Goal: Information Seeking & Learning: Learn about a topic

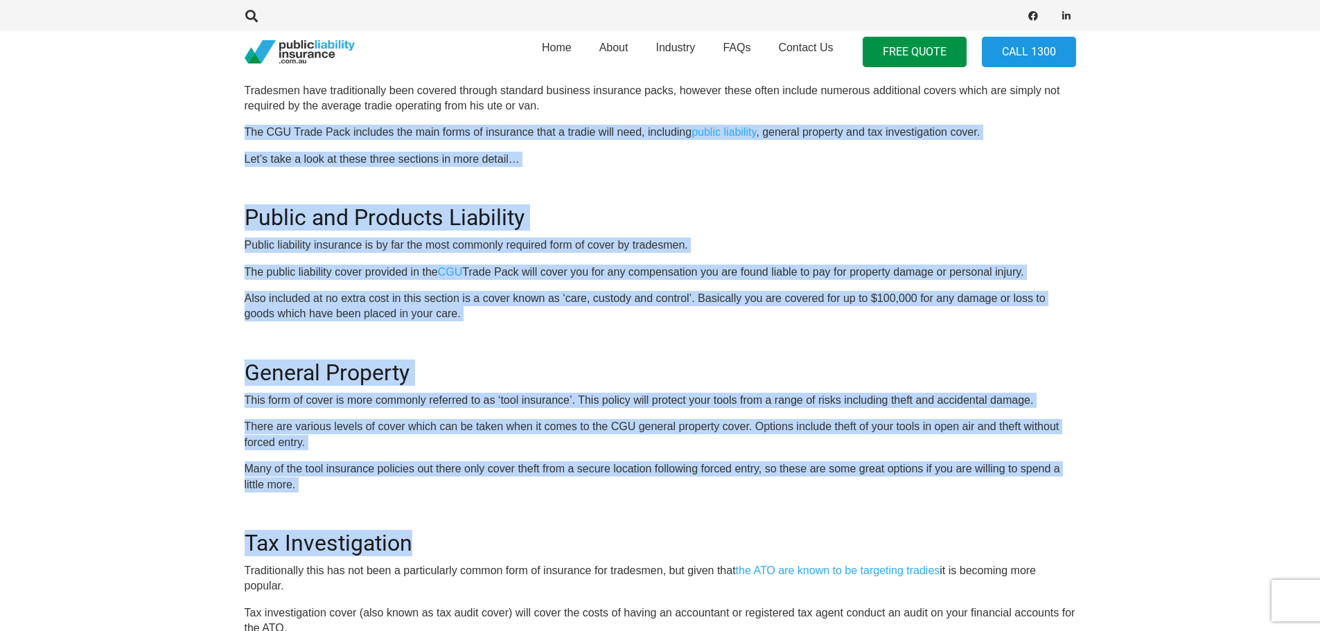
drag, startPoint x: 222, startPoint y: 120, endPoint x: 491, endPoint y: 554, distance: 510.3
click at [497, 554] on section "Click here to get a quote OR CALL 1300 542 245 The insurance package for trades…" at bounding box center [660, 459] width 1320 height 1050
click at [426, 513] on h2 "Tax Investigation" at bounding box center [660, 534] width 831 height 43
click at [369, 453] on div "OR CALL 1300 542 245 The insurance package for tradespeople CGU have always bee…" at bounding box center [660, 478] width 831 height 968
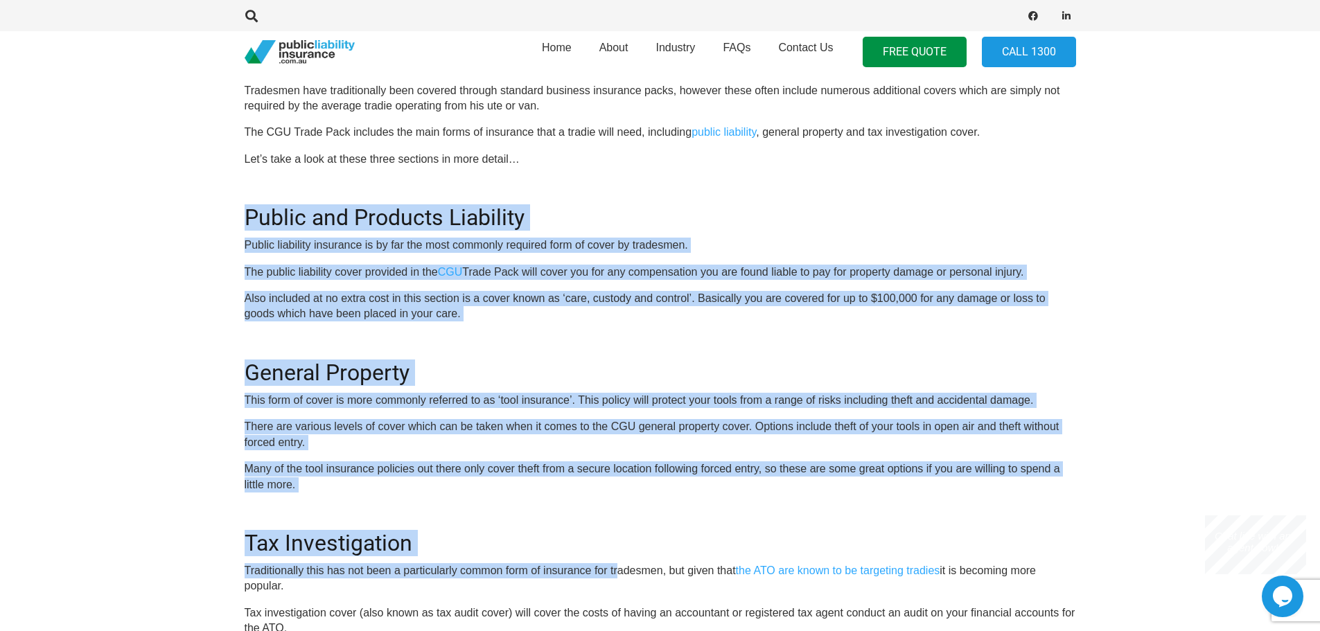
drag, startPoint x: 155, startPoint y: 209, endPoint x: 484, endPoint y: 524, distance: 455.2
click at [582, 567] on section "Click here to get a quote OR CALL 1300 542 245 The insurance package for trades…" at bounding box center [660, 459] width 1320 height 1050
click at [439, 484] on p "Many of the tool insurance policies out there only cover theft from a secure lo…" at bounding box center [660, 476] width 831 height 31
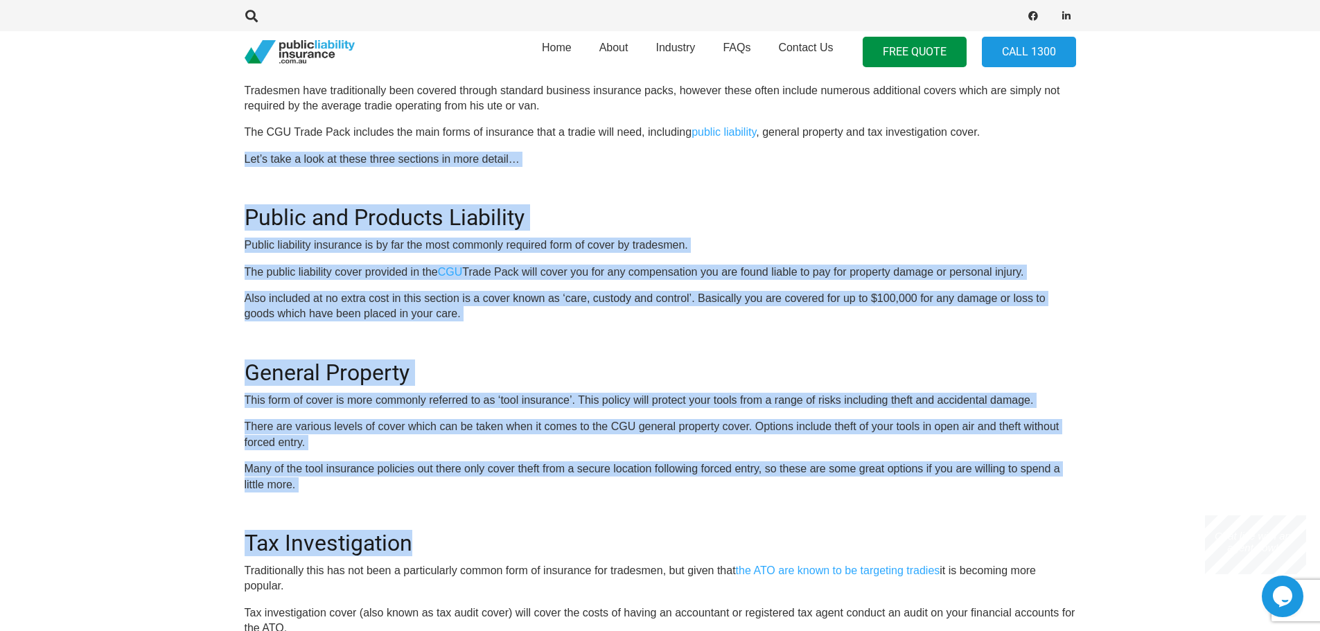
drag, startPoint x: 190, startPoint y: 166, endPoint x: 554, endPoint y: 539, distance: 520.8
click at [556, 541] on section "Click here to get a quote OR CALL 1300 542 245 The insurance package for trades…" at bounding box center [660, 459] width 1320 height 1050
click at [525, 509] on div "OR CALL 1300 542 245 The insurance package for tradespeople CGU have always bee…" at bounding box center [660, 478] width 831 height 968
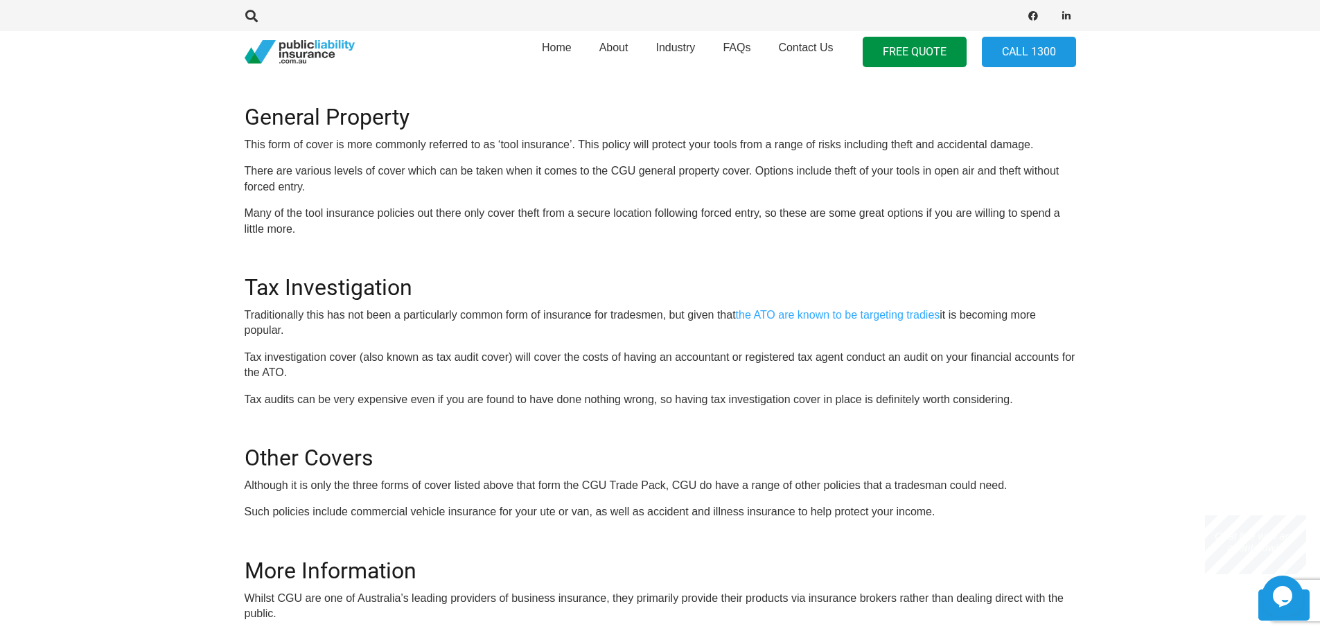
scroll to position [970, 0]
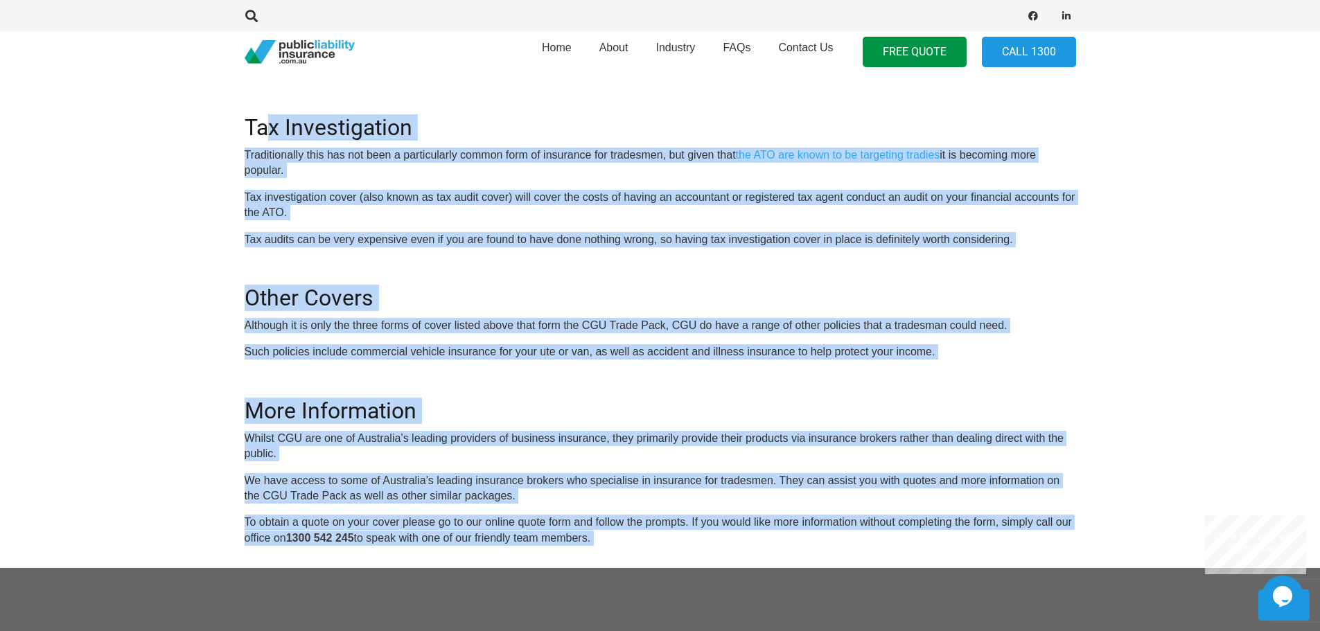
drag, startPoint x: 275, startPoint y: 133, endPoint x: 547, endPoint y: 500, distance: 456.6
click at [654, 565] on body "Home About Industry FAQs Contact Us FREE QUOTE Call 1300 CGU Trade Pack Click h…" at bounding box center [660, 71] width 1320 height 2083
click at [483, 473] on p "We have access to some of Australia’s leading insurance brokers who specialise …" at bounding box center [660, 488] width 831 height 31
click at [424, 431] on p "Whilst CGU are one of Australia’s leading providers of business insurance, they…" at bounding box center [660, 446] width 831 height 31
click at [402, 432] on div "OR CALL 1300 542 245 The insurance package for tradespeople CGU have always bee…" at bounding box center [660, 62] width 831 height 968
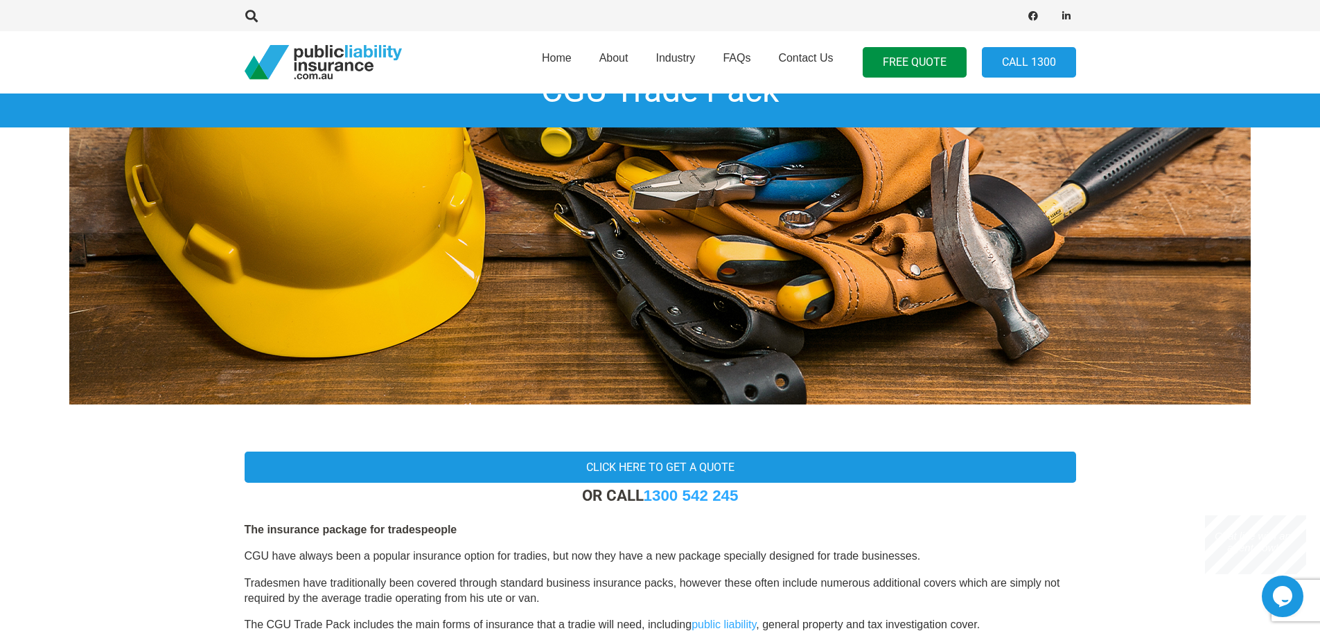
scroll to position [346, 0]
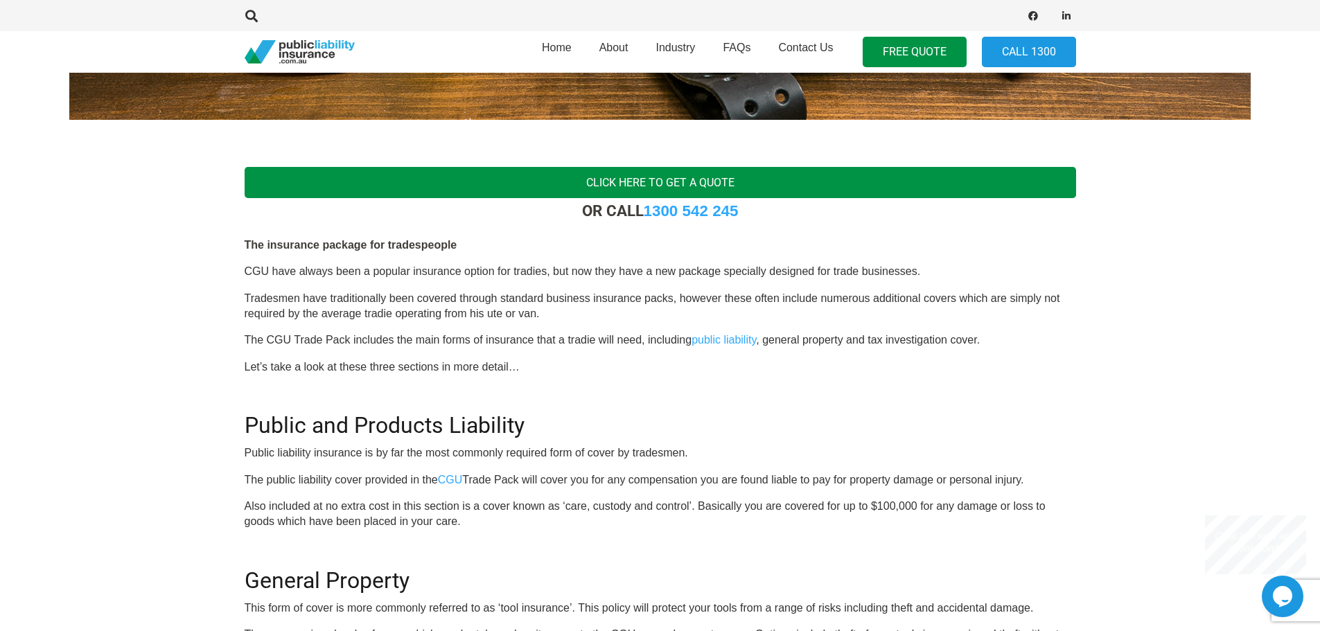
click at [607, 184] on link "Click here to get a quote" at bounding box center [660, 182] width 831 height 31
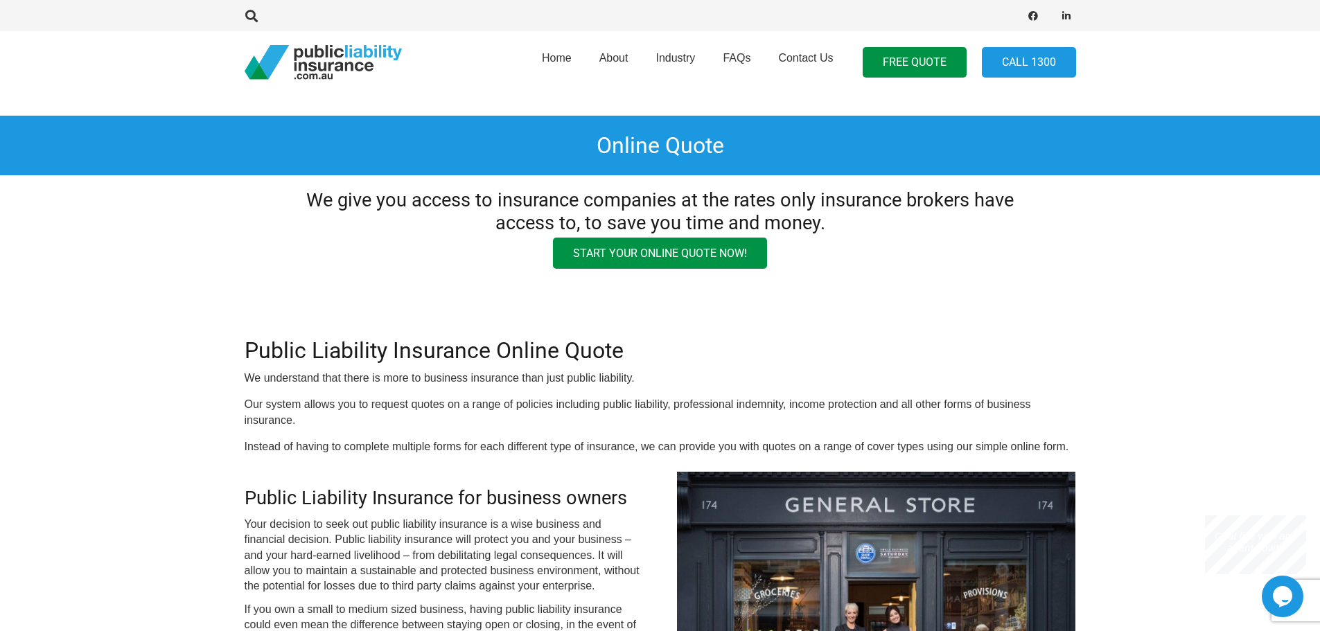
click at [322, 64] on img "pli_logotransparent" at bounding box center [323, 62] width 157 height 35
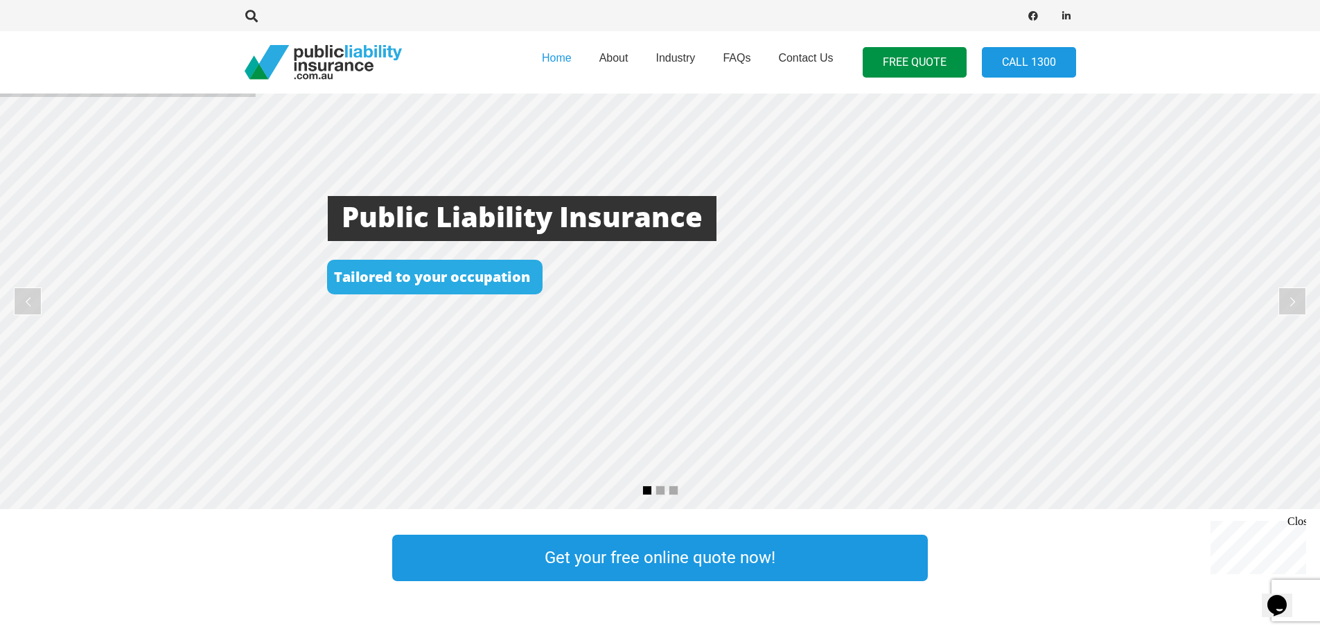
drag, startPoint x: 344, startPoint y: 211, endPoint x: 447, endPoint y: 315, distance: 146.5
click at [491, 346] on rs-layer at bounding box center [660, 302] width 1320 height 416
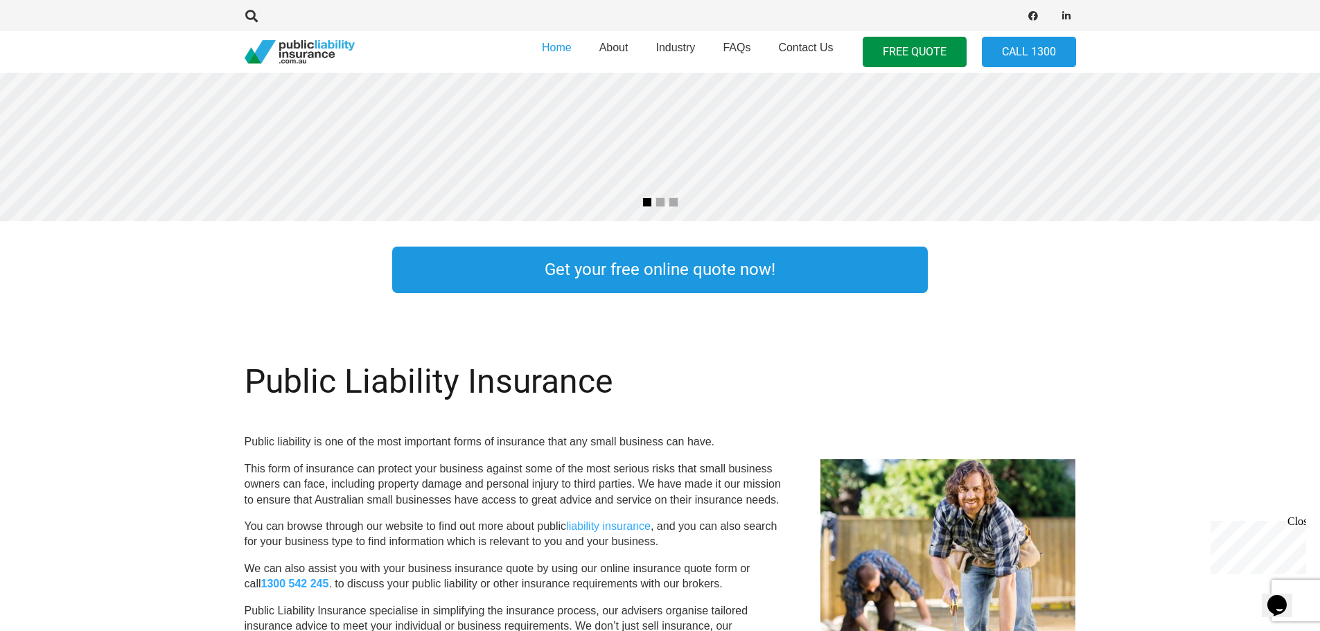
scroll to position [416, 0]
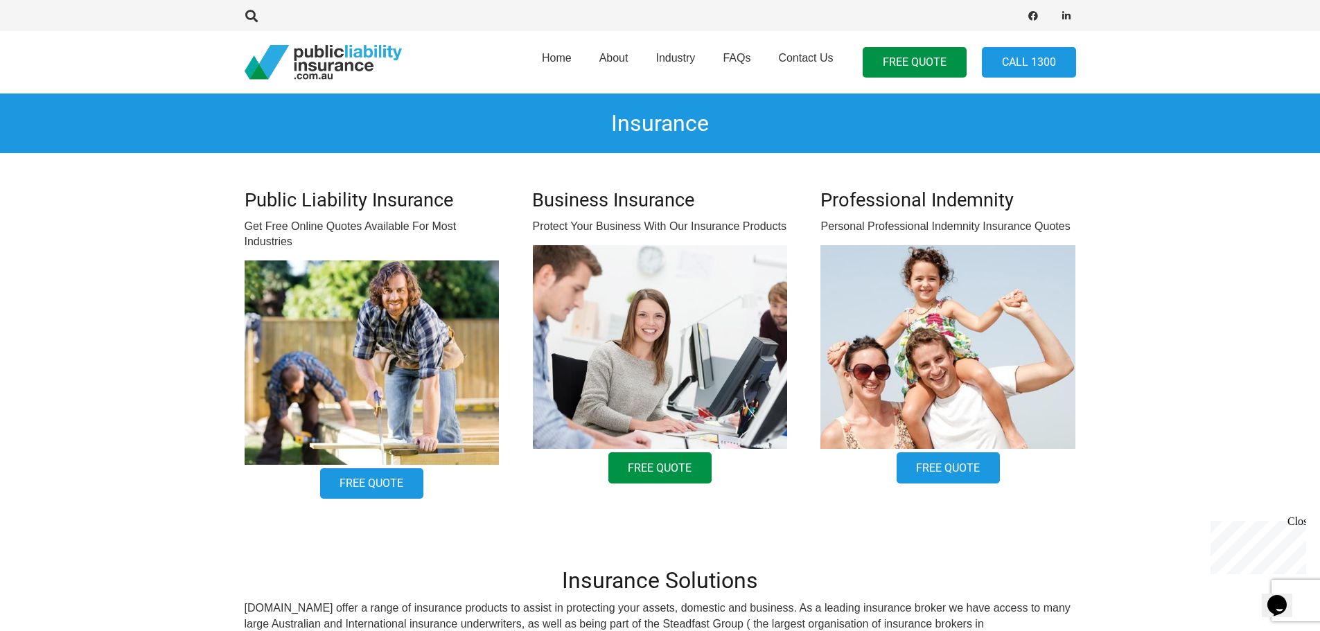
click at [666, 458] on link "Free Quote" at bounding box center [660, 467] width 104 height 31
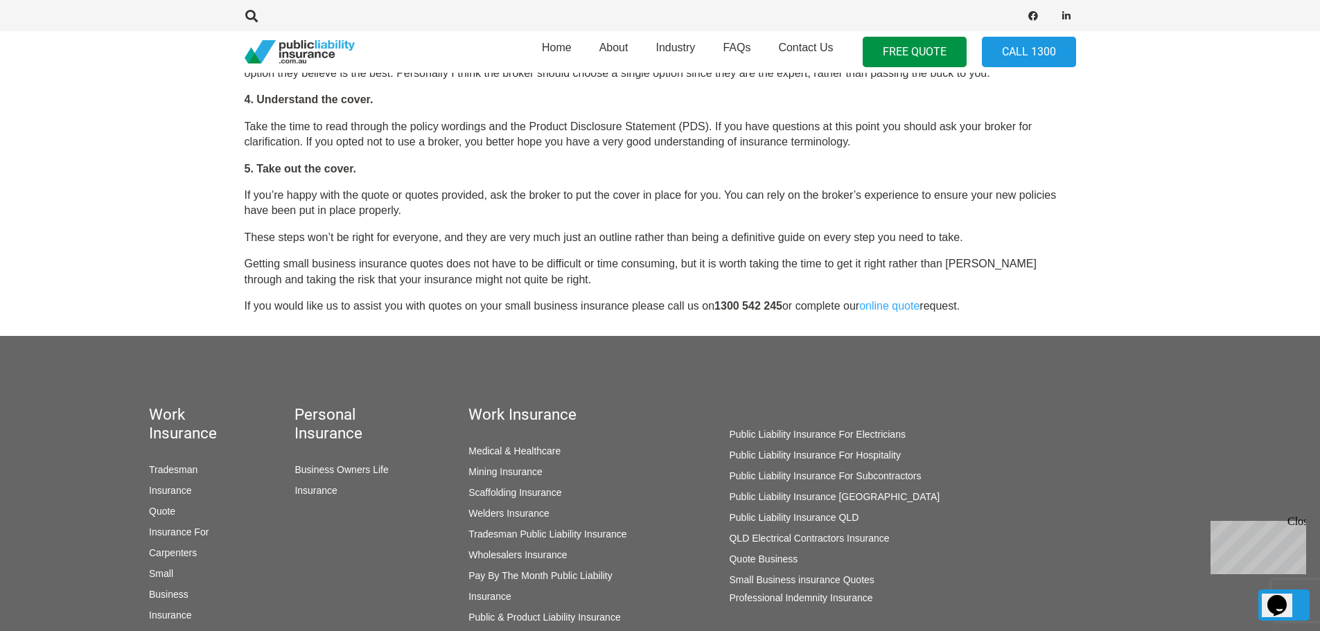
scroll to position [1732, 0]
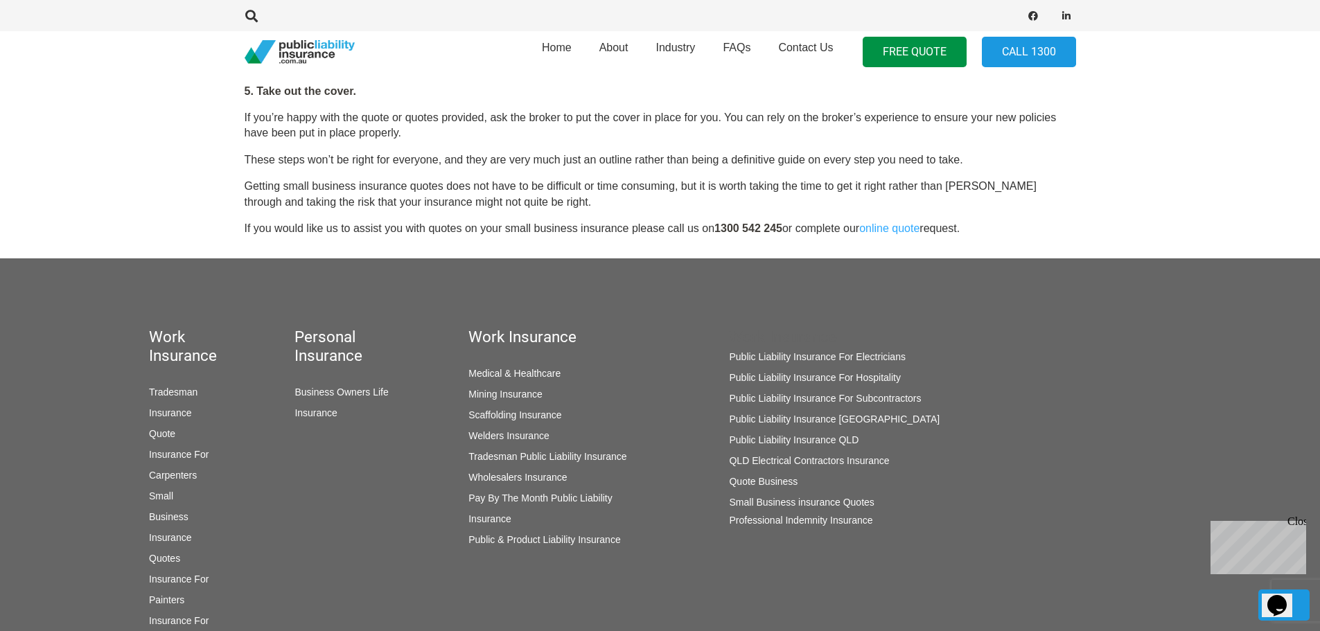
click at [538, 544] on link "Public & Product Liability Insurance" at bounding box center [544, 539] width 152 height 11
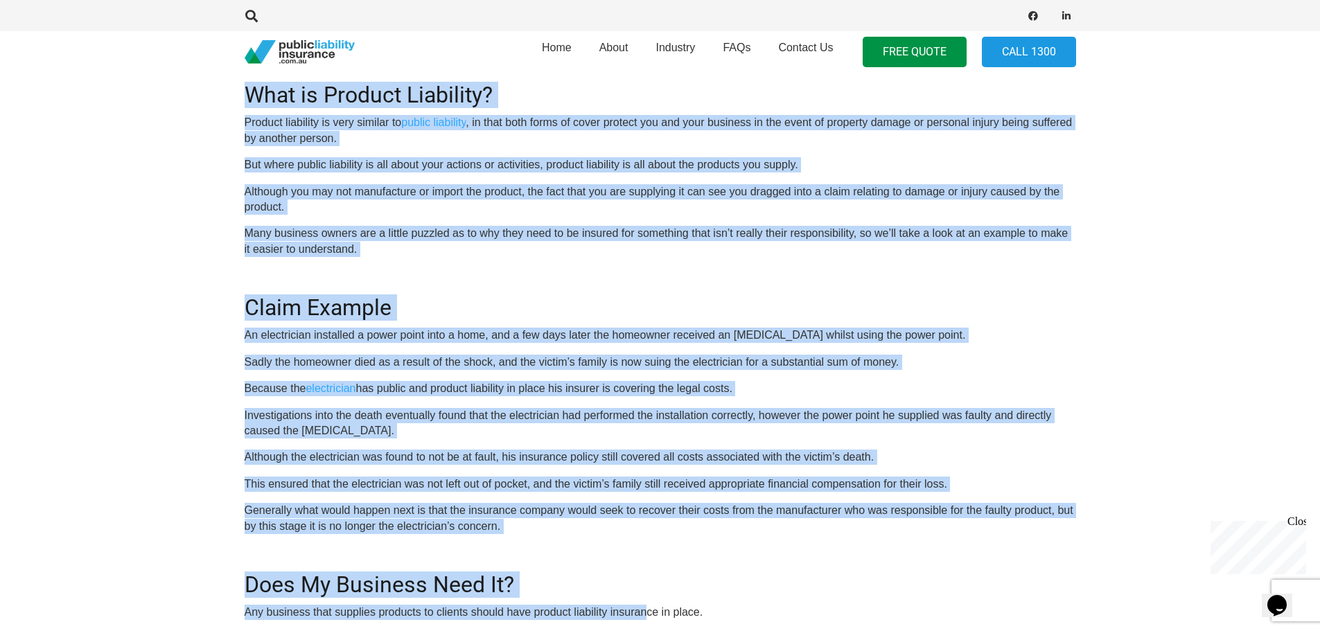
drag, startPoint x: 236, startPoint y: 84, endPoint x: 644, endPoint y: 628, distance: 680.9
click at [644, 628] on div "Click here to get a quote OR CALL 1300 542 245 Most people in business have hea…" at bounding box center [660, 365] width 865 height 957
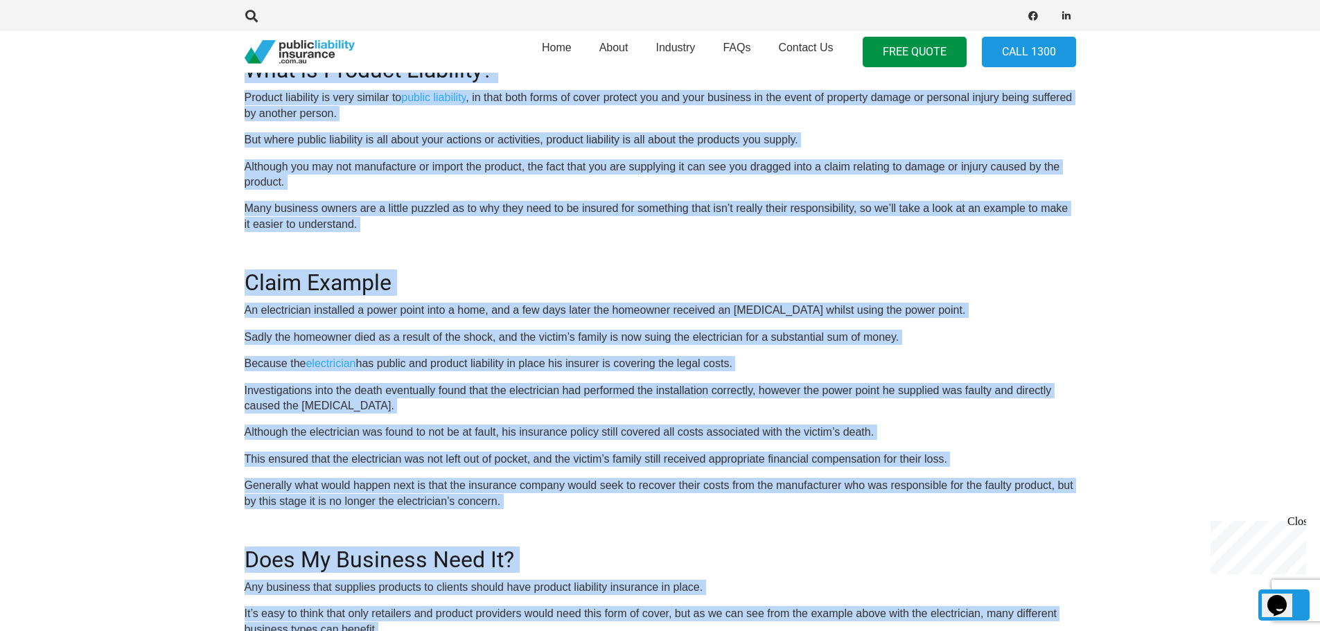
click at [447, 335] on div "OR CALL 1300 542 245 Most people in business have heard of public liability ins…" at bounding box center [660, 359] width 831 height 919
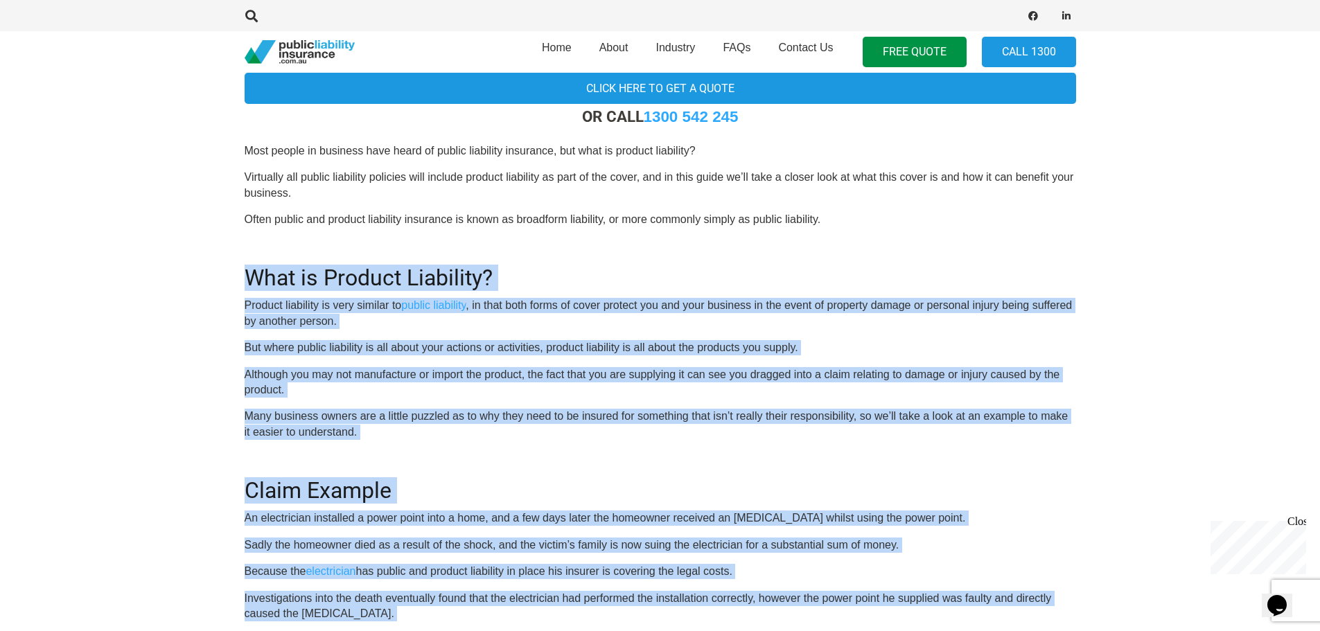
drag, startPoint x: 229, startPoint y: 287, endPoint x: 626, endPoint y: 664, distance: 546.9
click at [626, 630] on html "Home About Industry FAQs Contact Us FREE QUOTE Call 1300 Product Liability Insu…" at bounding box center [660, 576] width 1320 height 2034
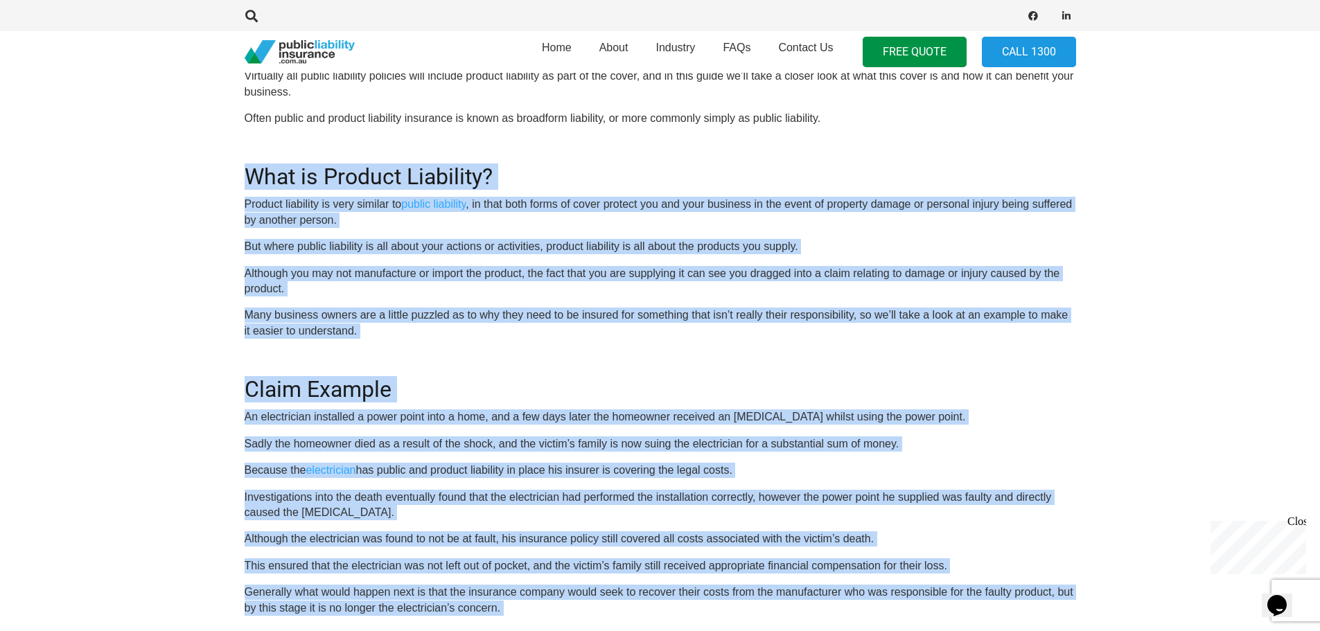
click at [524, 490] on p "Investigations into the death eventually found that the electrician had perform…" at bounding box center [660, 505] width 831 height 31
drag, startPoint x: 651, startPoint y: 594, endPoint x: 197, endPoint y: 144, distance: 639.3
click at [197, 145] on section "Click here to get a quote OR CALL 1300 542 245 Most people in business have hea…" at bounding box center [660, 448] width 1320 height 1002
click at [203, 152] on section "Click here to get a quote OR CALL 1300 542 245 Most people in business have hea…" at bounding box center [660, 448] width 1320 height 1002
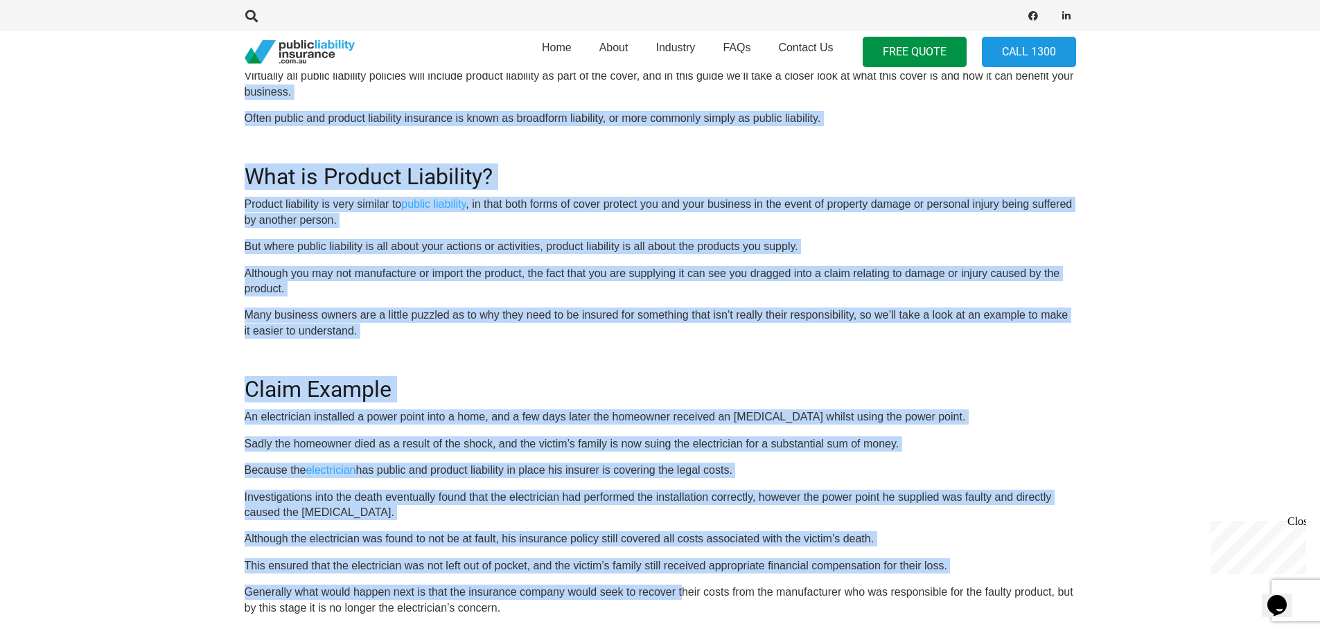
drag, startPoint x: 154, startPoint y: 91, endPoint x: 639, endPoint y: 567, distance: 679.0
click at [650, 570] on section "Click here to get a quote OR CALL 1300 542 245 Most people in business have hea…" at bounding box center [660, 448] width 1320 height 1002
click at [522, 493] on p "Investigations into the death eventually found that the electrician had perform…" at bounding box center [660, 505] width 831 height 31
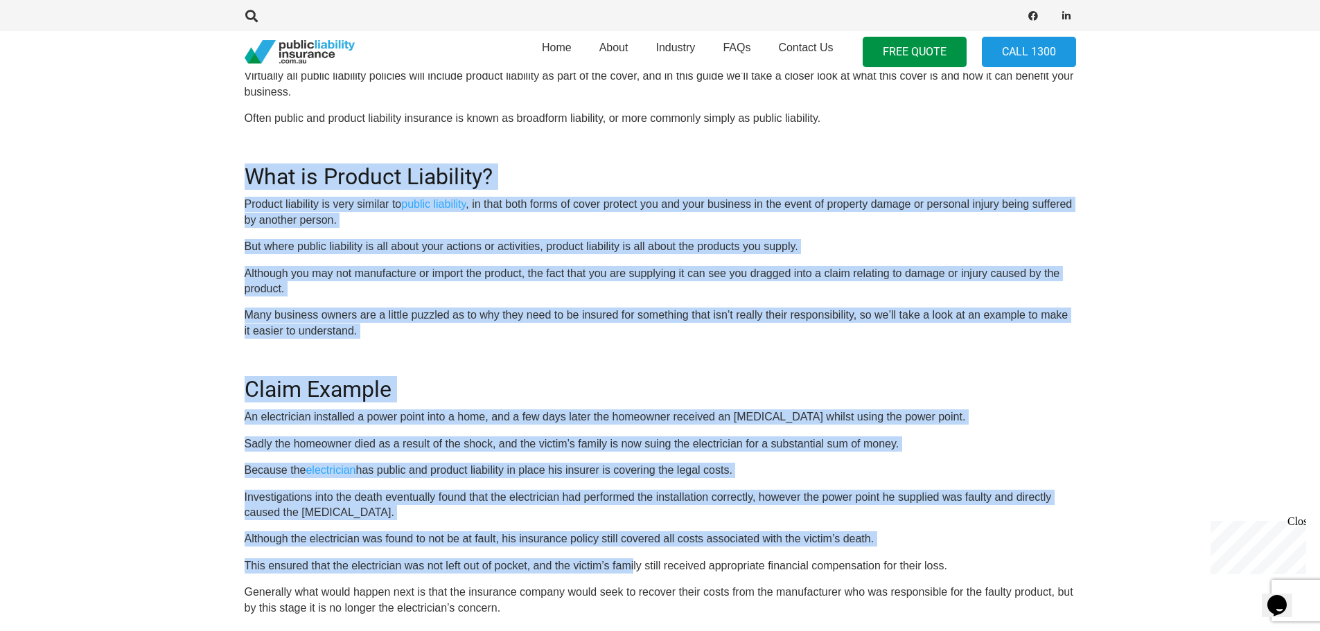
drag, startPoint x: 501, startPoint y: 435, endPoint x: 221, endPoint y: 236, distance: 343.7
click at [51, 152] on section "Click here to get a quote OR CALL 1300 542 245 Most people in business have hea…" at bounding box center [660, 448] width 1320 height 1002
click at [229, 239] on div "Click here to get a quote OR CALL 1300 542 245 Most people in business have hea…" at bounding box center [660, 447] width 865 height 957
drag, startPoint x: 500, startPoint y: 335, endPoint x: 651, endPoint y: 553, distance: 265.8
click at [687, 568] on section "Click here to get a quote OR CALL 1300 542 245 Most people in business have hea…" at bounding box center [660, 448] width 1320 height 1002
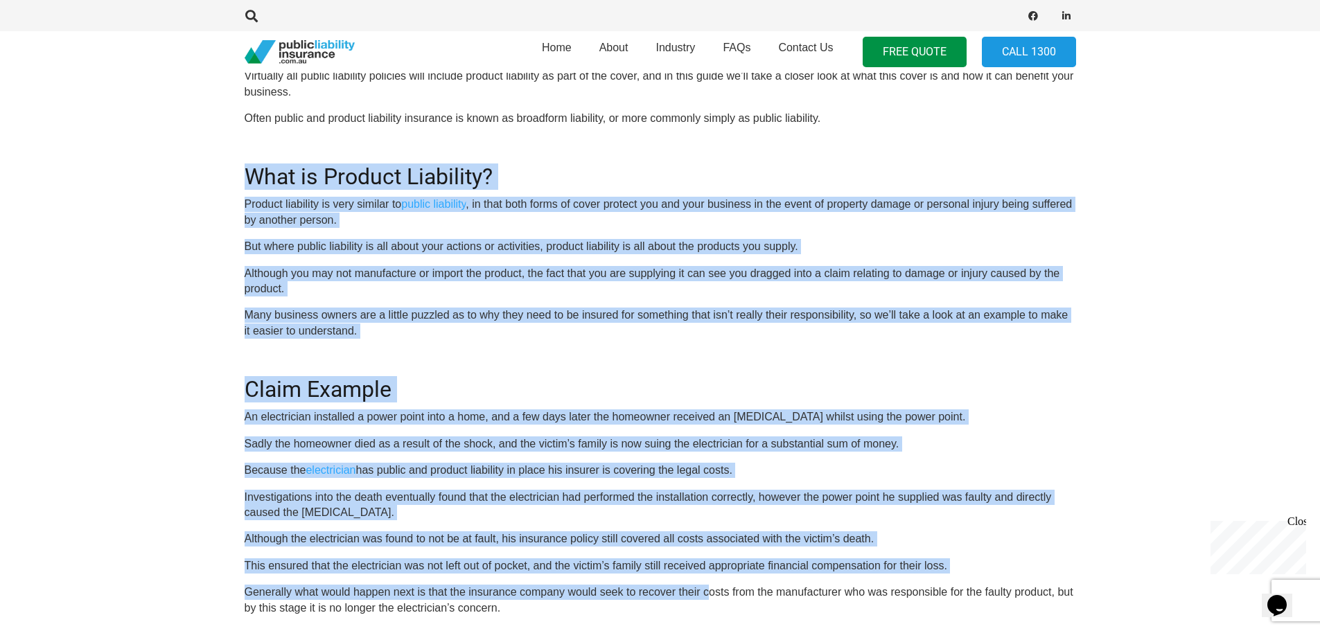
click at [581, 531] on p "Although the electrician was found to not be at fault, his insurance policy sti…" at bounding box center [660, 538] width 831 height 15
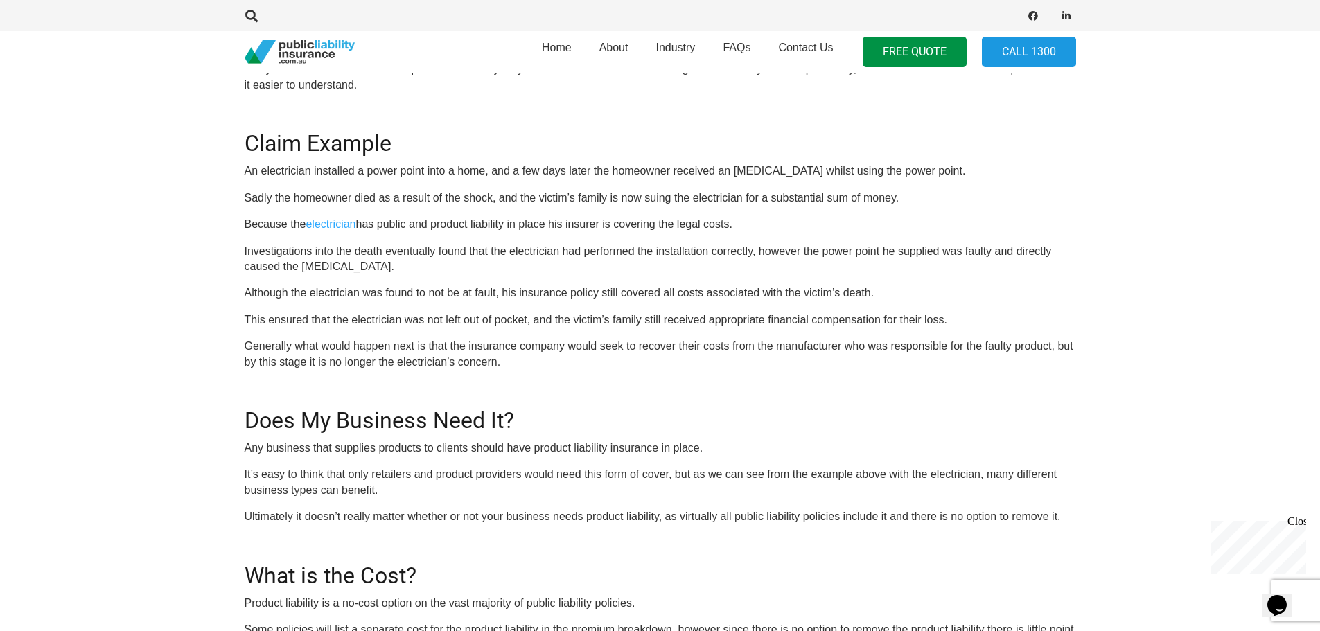
scroll to position [957, 0]
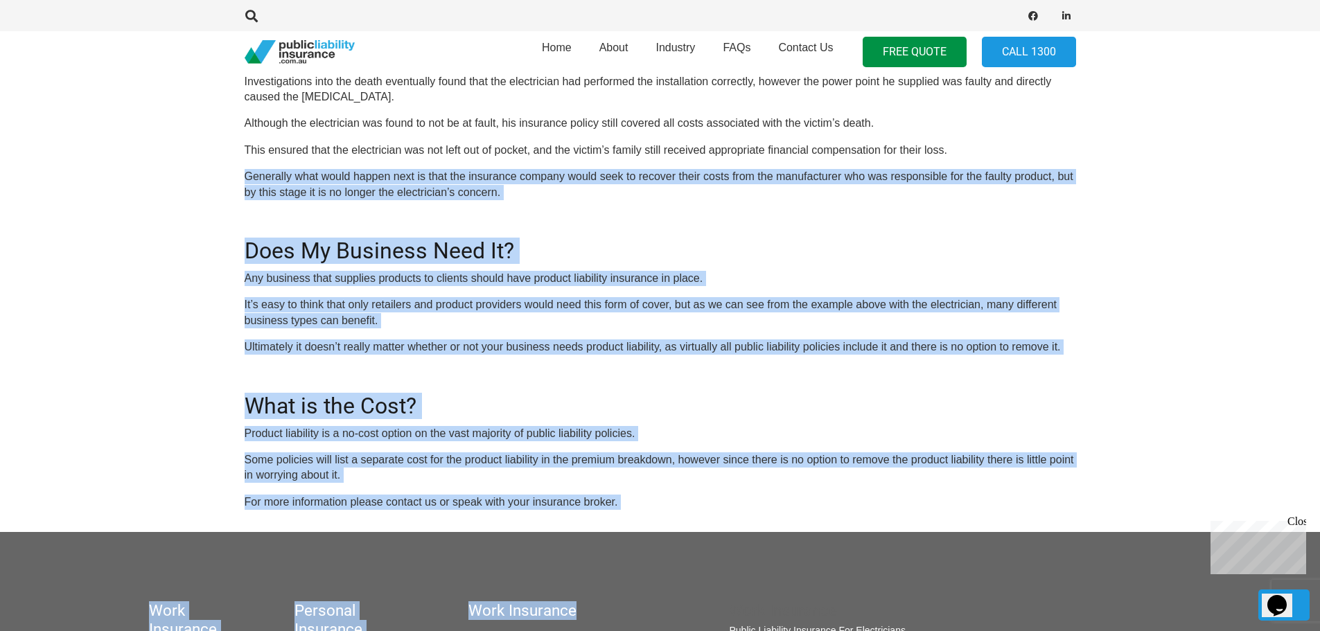
drag, startPoint x: 430, startPoint y: 333, endPoint x: 572, endPoint y: 501, distance: 220.7
click at [620, 536] on body "Home About Industry FAQs Contact Us FREE QUOTE Call 1300 Product Liability Insu…" at bounding box center [660, 60] width 1320 height 2034
click at [611, 463] on p "Some policies will list a separate cost for the product liability in the premiu…" at bounding box center [660, 467] width 831 height 31
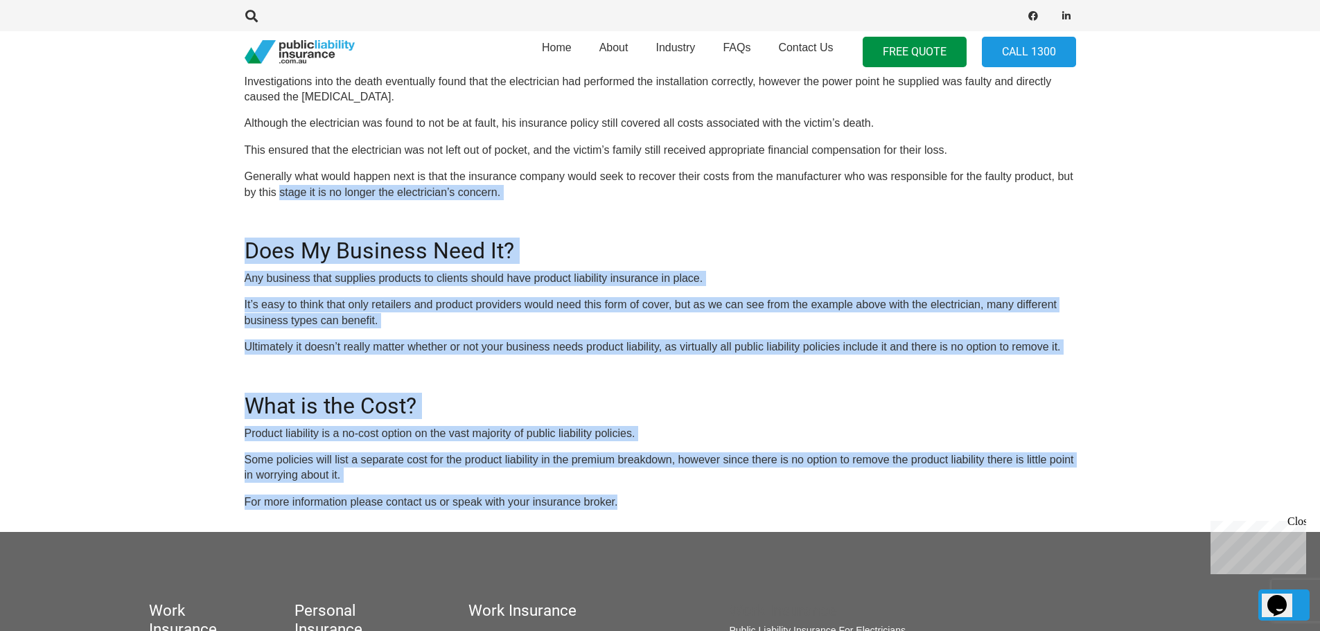
drag, startPoint x: 691, startPoint y: 511, endPoint x: 170, endPoint y: 213, distance: 599.6
click at [125, 182] on section "Click here to get a quote OR CALL 1300 542 245 Most people in business have hea…" at bounding box center [660, 32] width 1320 height 1002
click at [215, 237] on section "Click here to get a quote OR CALL 1300 542 245 Most people in business have hea…" at bounding box center [660, 32] width 1320 height 1002
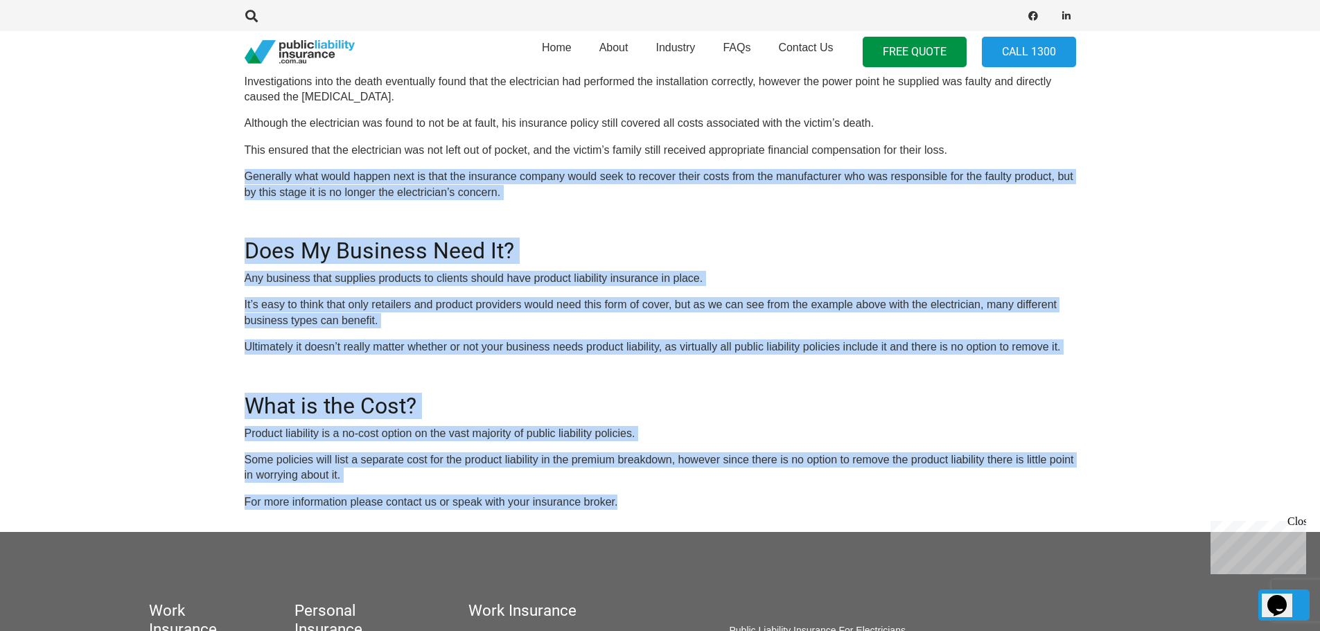
drag, startPoint x: 311, startPoint y: 265, endPoint x: 713, endPoint y: 466, distance: 449.0
click at [811, 504] on section "Click here to get a quote OR CALL 1300 542 245 Most people in business have hea…" at bounding box center [660, 32] width 1320 height 1002
click at [676, 452] on p "Some policies will list a separate cost for the product liability in the premiu…" at bounding box center [660, 467] width 831 height 31
drag, startPoint x: 665, startPoint y: 490, endPoint x: 70, endPoint y: 168, distance: 676.4
click at [67, 166] on section "Click here to get a quote OR CALL 1300 542 245 Most people in business have hea…" at bounding box center [660, 32] width 1320 height 1002
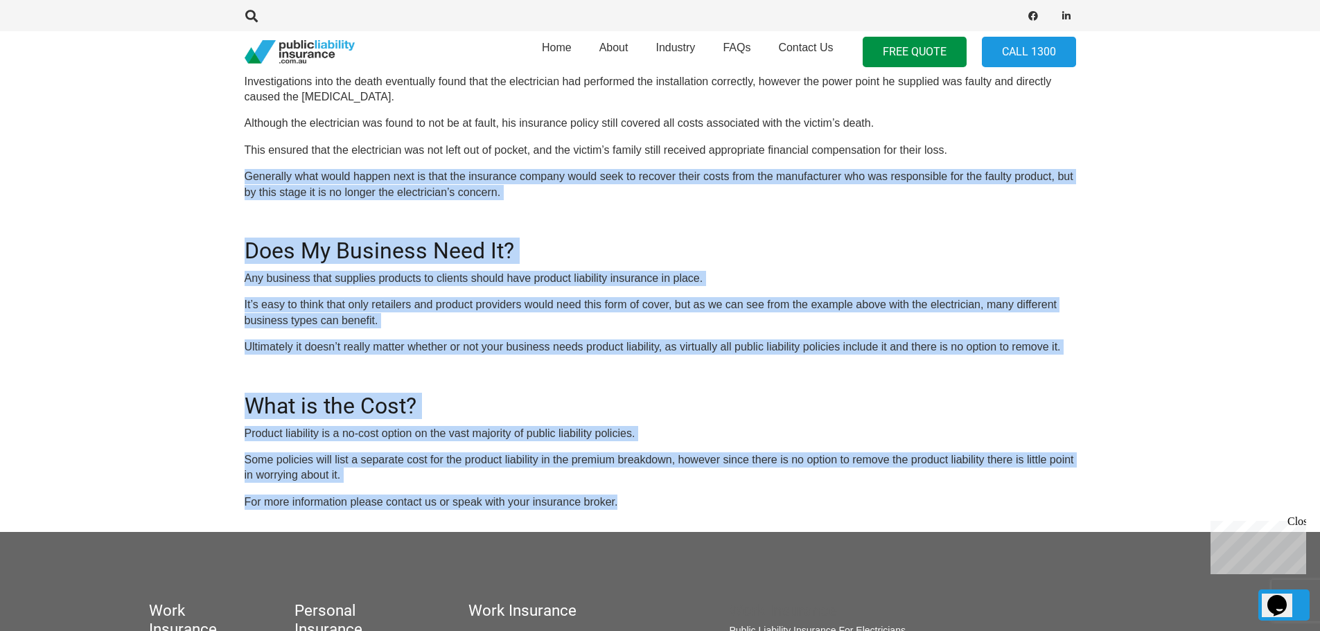
click at [270, 271] on p "Any business that supplies products to clients should have product liability in…" at bounding box center [660, 278] width 831 height 15
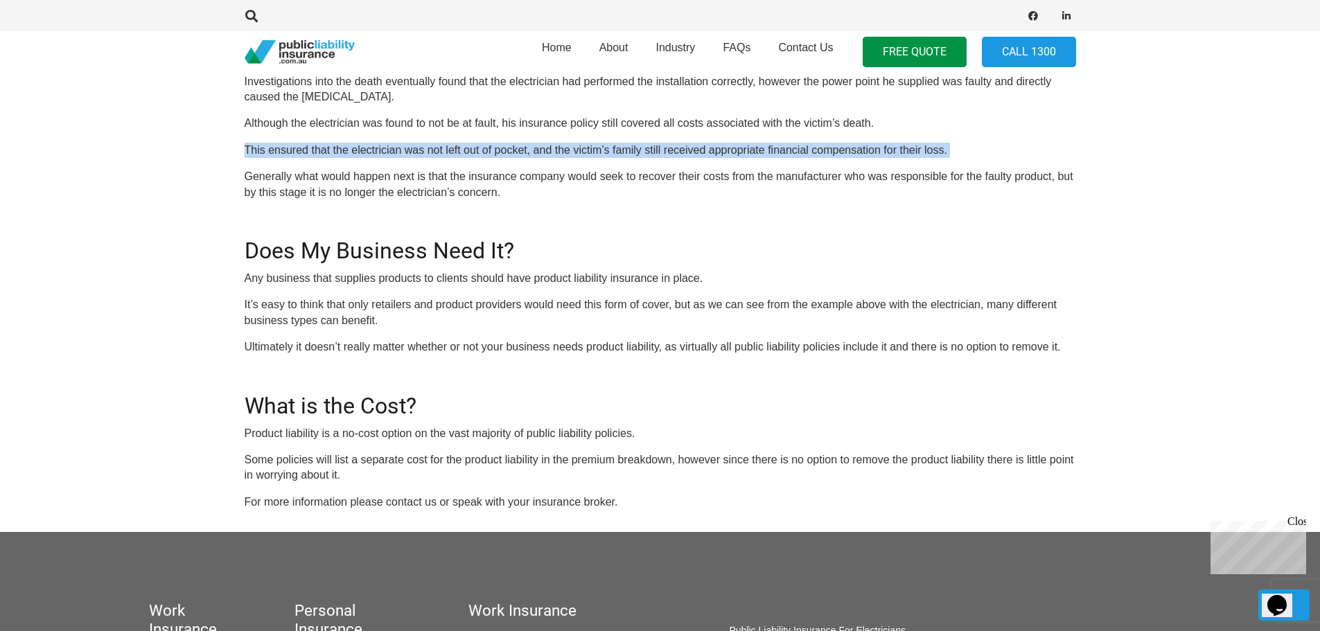
click at [157, 150] on section "Click here to get a quote OR CALL 1300 542 245 Most people in business have hea…" at bounding box center [660, 32] width 1320 height 1002
click at [615, 426] on p "Product liability is a no-cost option on the vast majority of public liability …" at bounding box center [660, 433] width 831 height 15
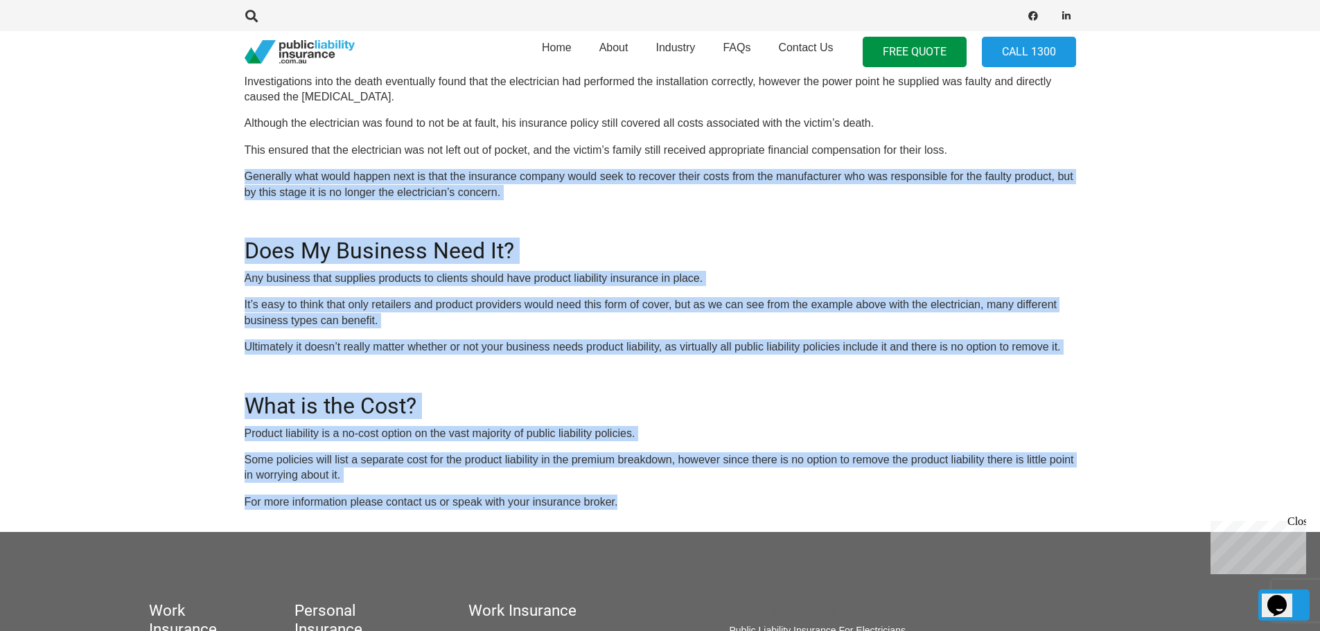
drag, startPoint x: 698, startPoint y: 497, endPoint x: 161, endPoint y: 153, distance: 637.9
click at [134, 137] on section "Click here to get a quote OR CALL 1300 542 245 Most people in business have hea…" at bounding box center [660, 32] width 1320 height 1002
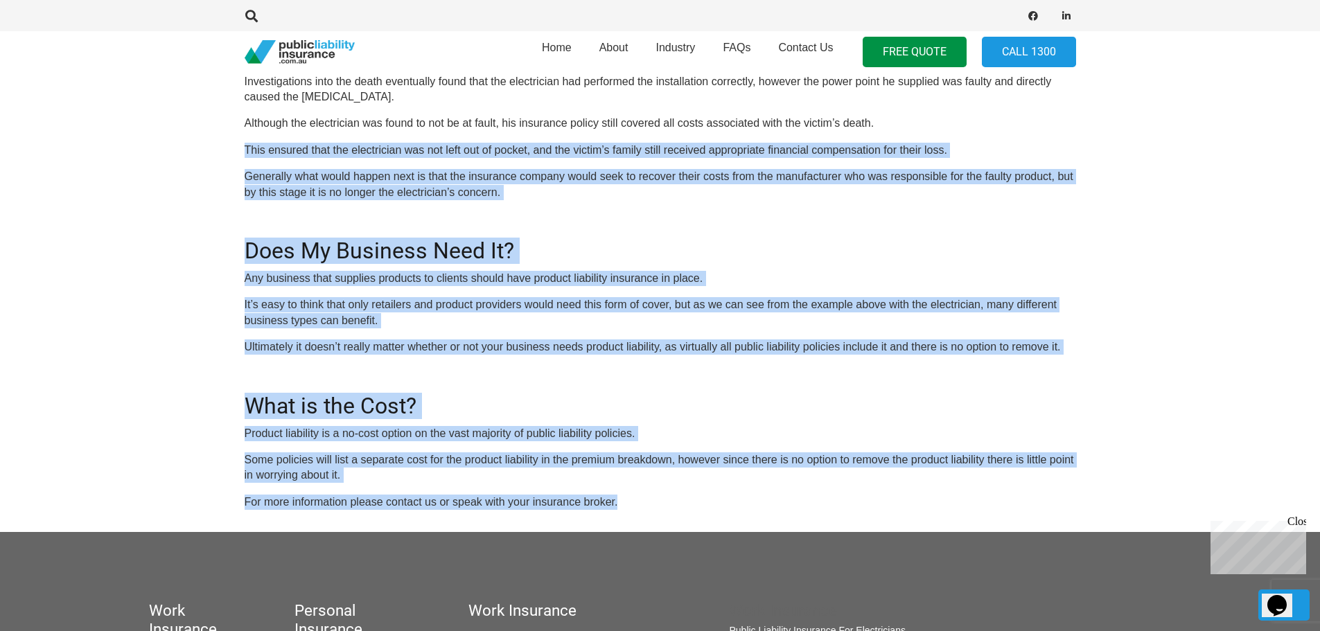
click at [185, 164] on section "Click here to get a quote OR CALL 1300 542 245 Most people in business have hea…" at bounding box center [660, 32] width 1320 height 1002
drag, startPoint x: 133, startPoint y: 163, endPoint x: 659, endPoint y: 502, distance: 625.9
click at [714, 513] on section "Click here to get a quote OR CALL 1300 542 245 Most people in business have hea…" at bounding box center [660, 32] width 1320 height 1002
click at [638, 495] on p "For more information please contact us or speak with your insurance broker." at bounding box center [660, 502] width 831 height 15
drag, startPoint x: 657, startPoint y: 486, endPoint x: 96, endPoint y: 150, distance: 654.1
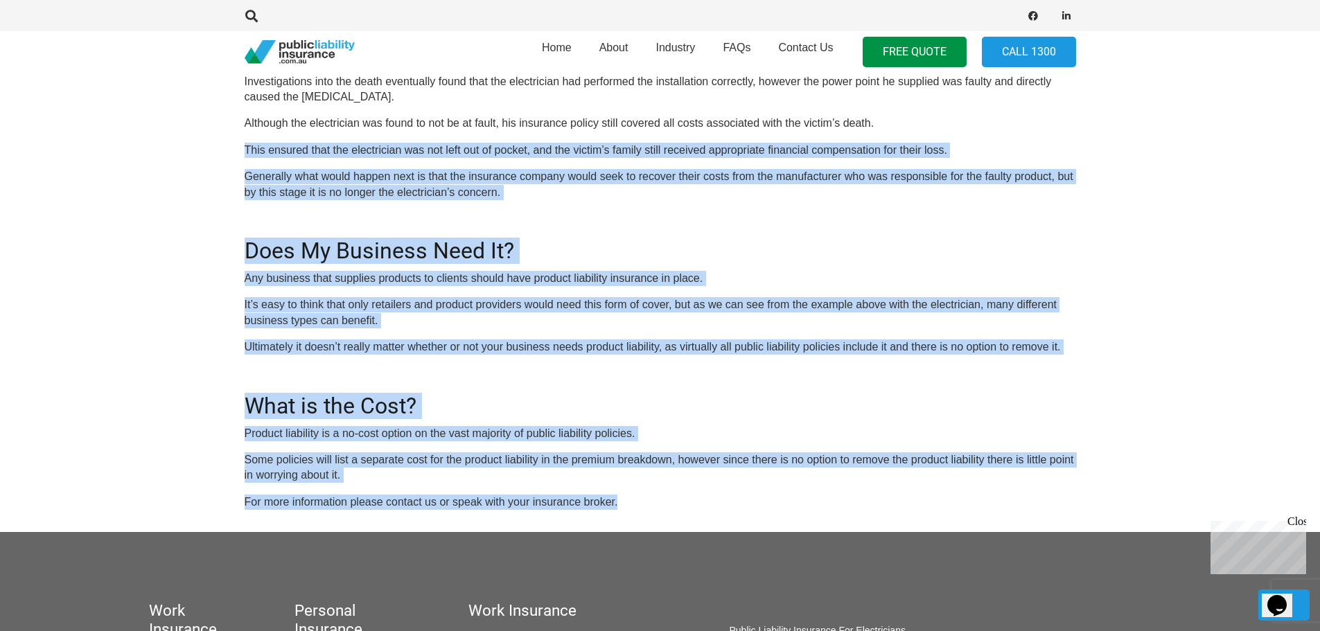
click at [30, 102] on section "Click here to get a quote OR CALL 1300 542 245 Most people in business have hea…" at bounding box center [660, 32] width 1320 height 1002
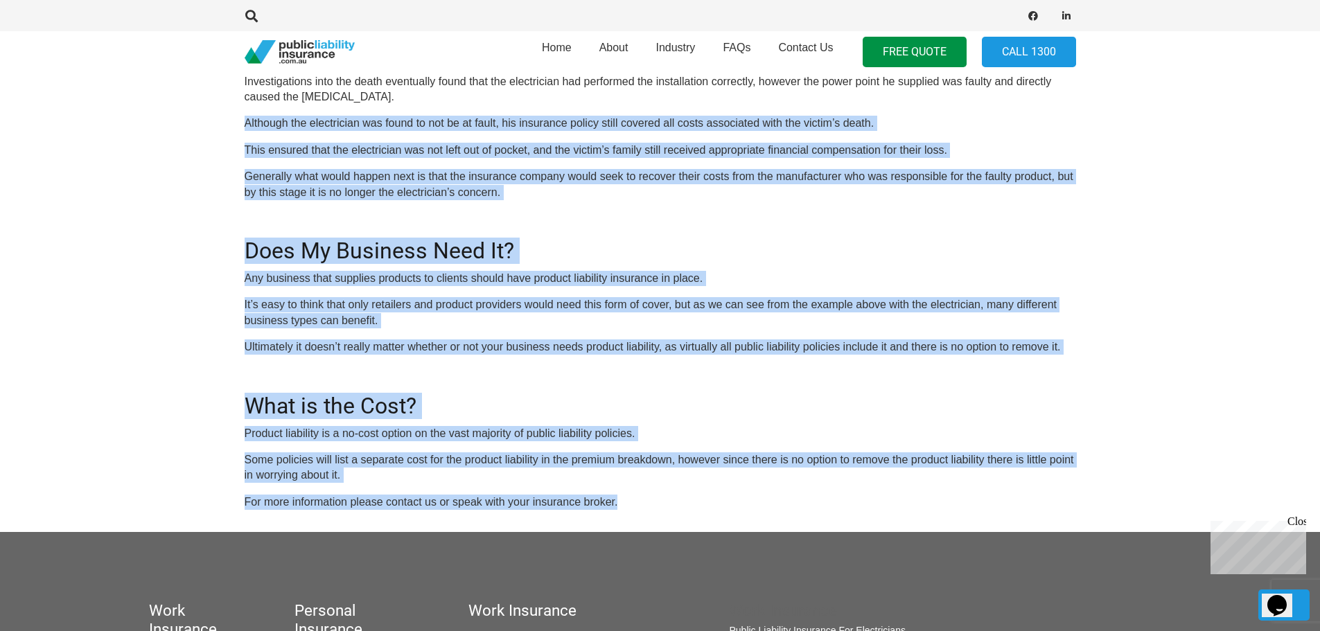
click at [125, 163] on section "Click here to get a quote OR CALL 1300 542 245 Most people in business have hea…" at bounding box center [660, 32] width 1320 height 1002
drag, startPoint x: 269, startPoint y: 182, endPoint x: 702, endPoint y: 488, distance: 530.4
click at [750, 502] on section "Click here to get a quote OR CALL 1300 542 245 Most people in business have hea…" at bounding box center [660, 32] width 1320 height 1002
click at [632, 463] on p "Some policies will list a separate cost for the product liability in the premiu…" at bounding box center [660, 467] width 831 height 31
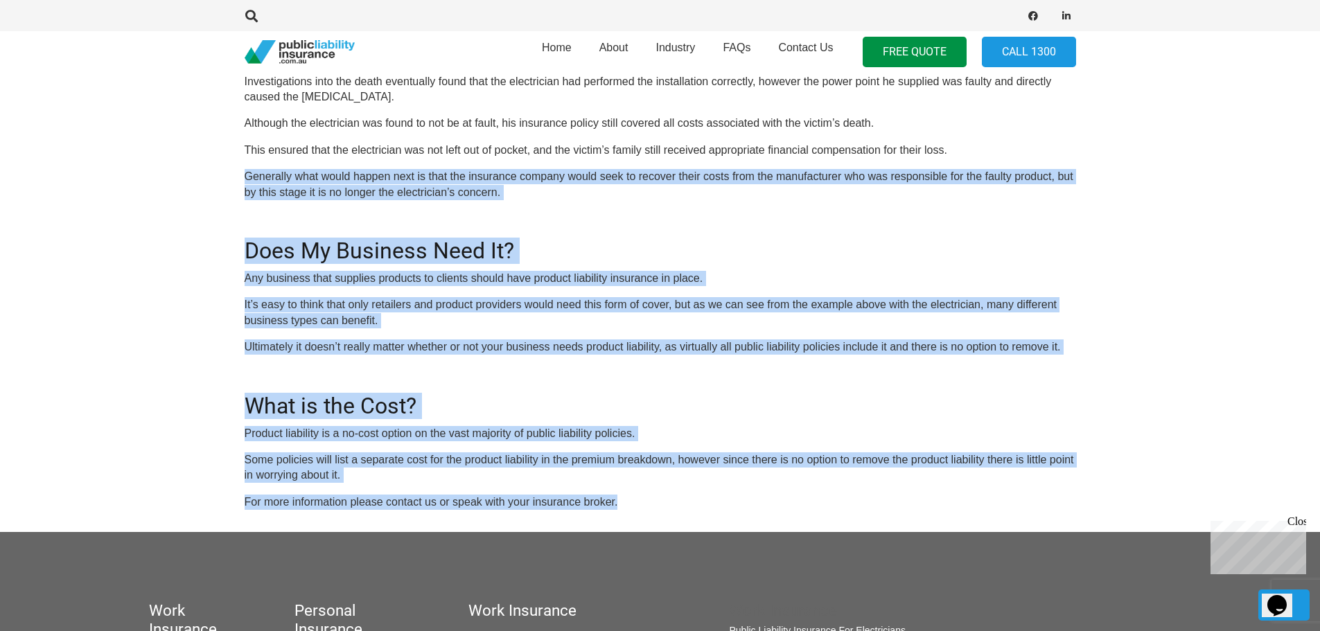
drag, startPoint x: 682, startPoint y: 487, endPoint x: 108, endPoint y: 168, distance: 656.6
click at [37, 125] on section "Click here to get a quote OR CALL 1300 542 245 Most people in business have hea…" at bounding box center [660, 32] width 1320 height 1002
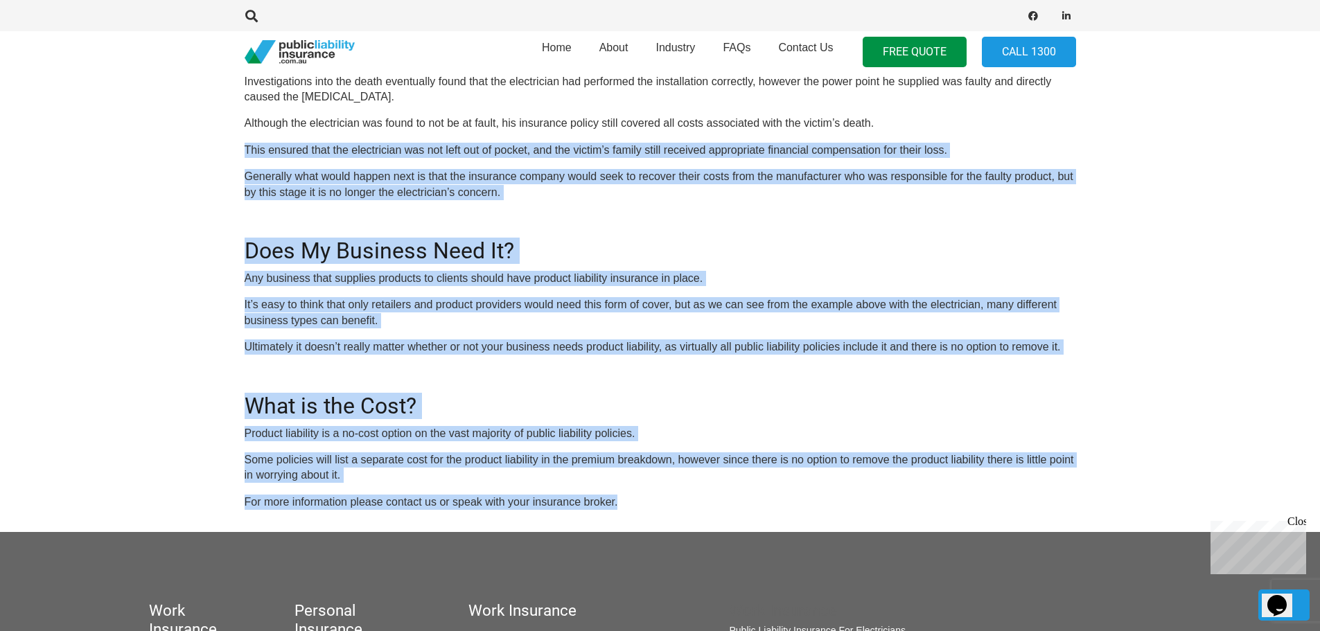
click at [139, 184] on section "Click here to get a quote OR CALL 1300 542 245 Most people in business have hea…" at bounding box center [660, 32] width 1320 height 1002
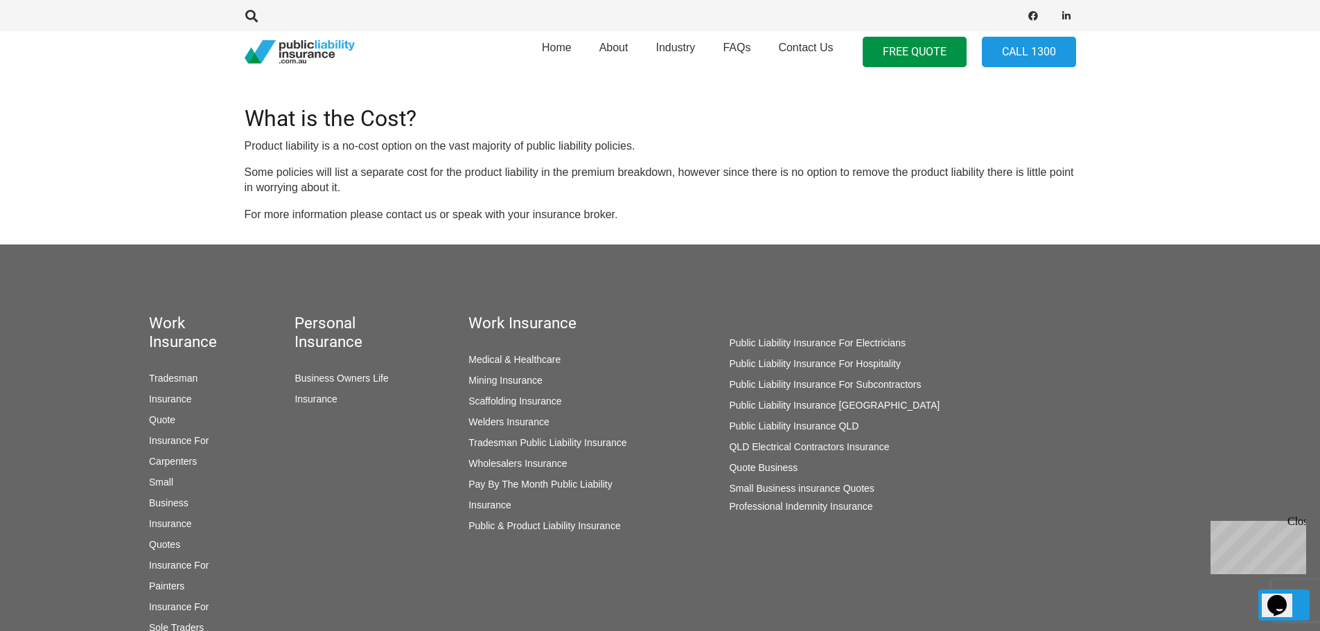
scroll to position [1090, 0]
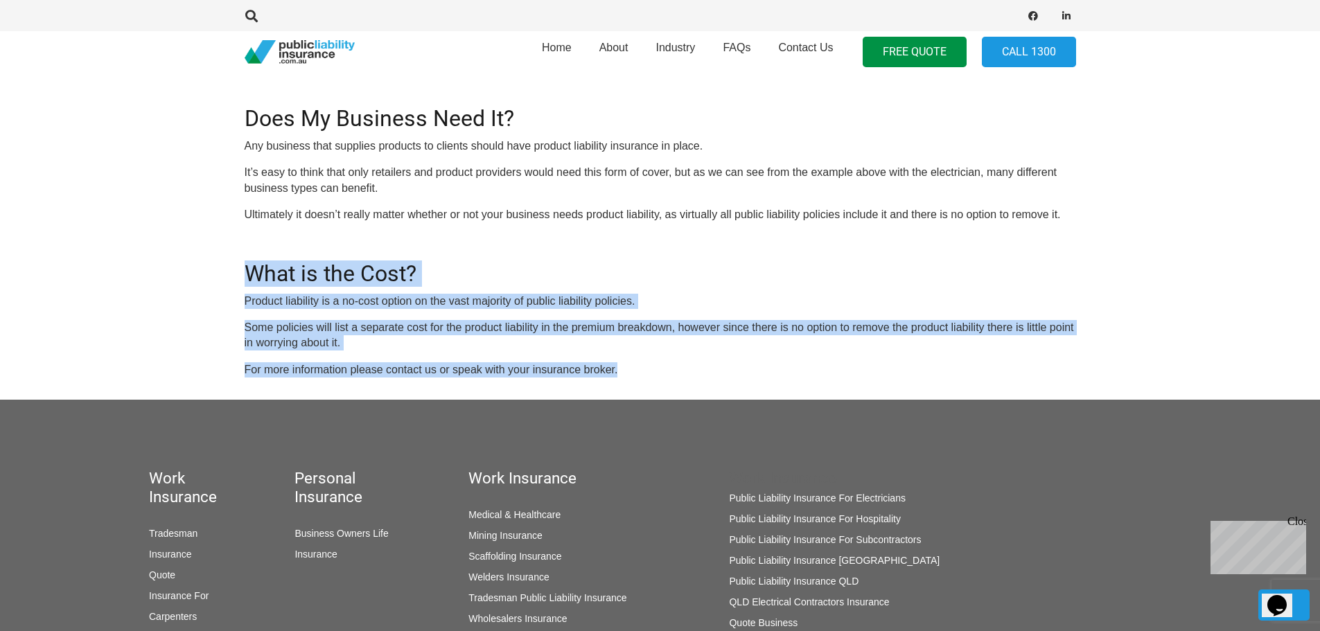
drag, startPoint x: 173, startPoint y: 243, endPoint x: 542, endPoint y: 346, distance: 384.1
click at [476, 321] on p "Some policies will list a separate cost for the product liability in the premiu…" at bounding box center [660, 335] width 831 height 31
drag, startPoint x: 677, startPoint y: 359, endPoint x: 261, endPoint y: 286, distance: 422.0
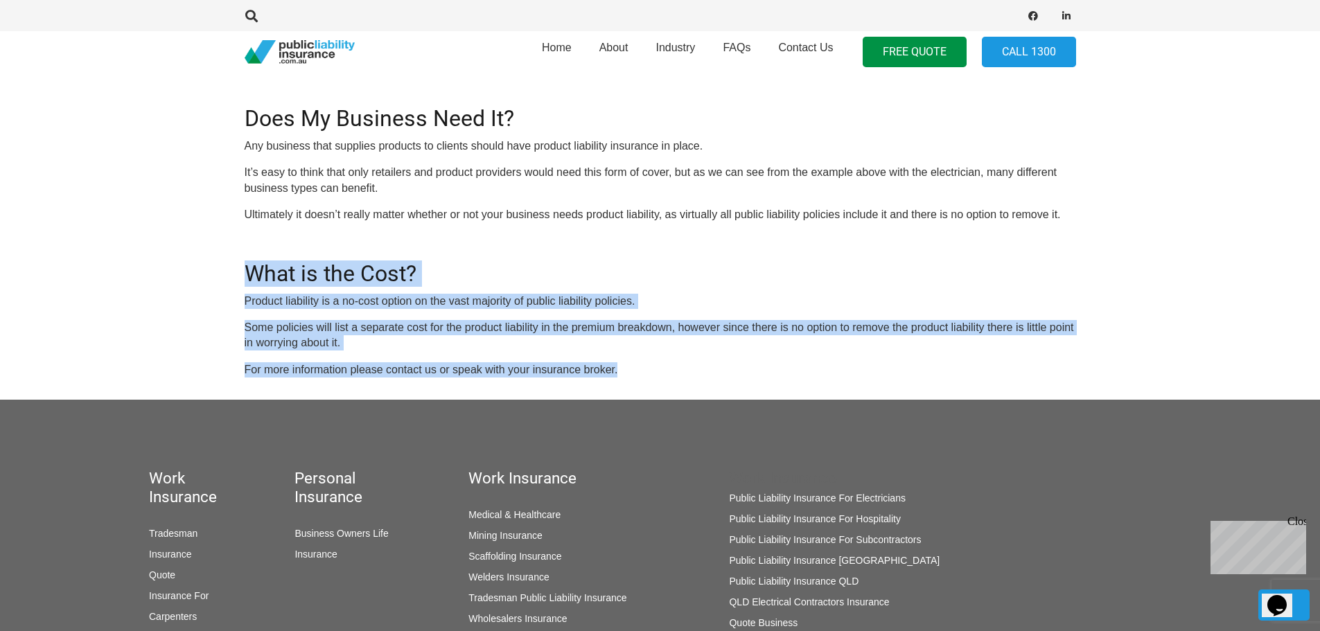
click at [335, 320] on p "Some policies will list a separate cost for the product liability in the premiu…" at bounding box center [660, 335] width 831 height 31
drag, startPoint x: 427, startPoint y: 343, endPoint x: 637, endPoint y: 384, distance: 213.9
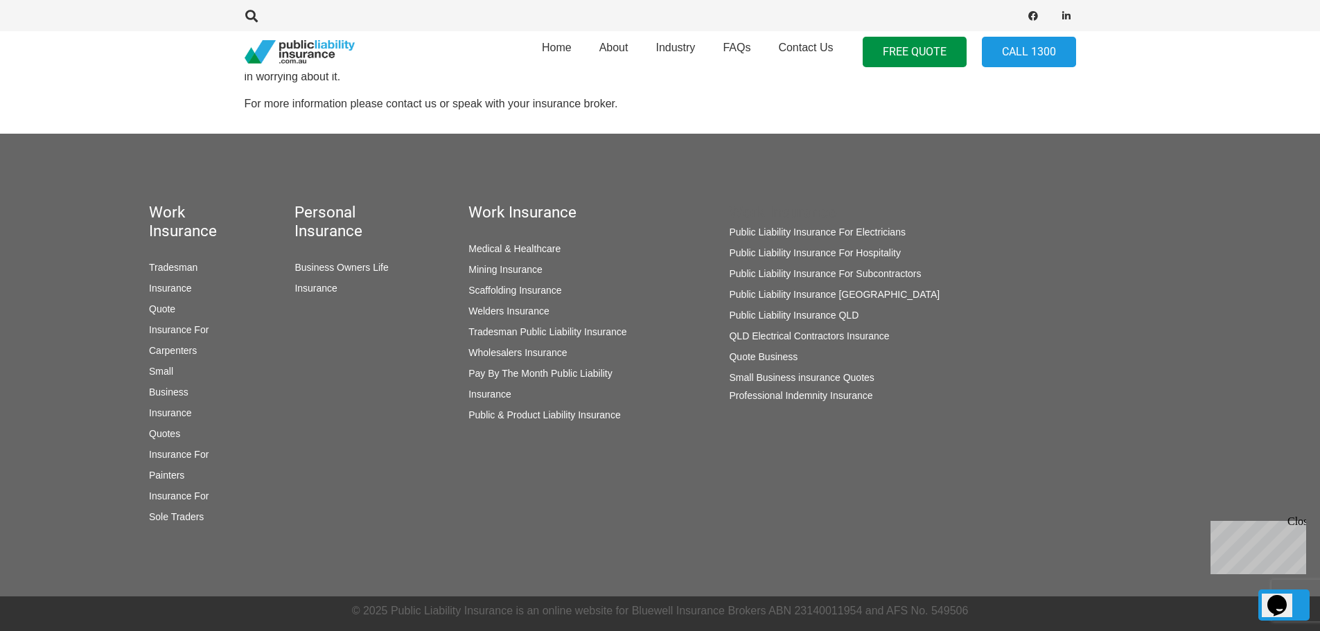
scroll to position [1367, 0]
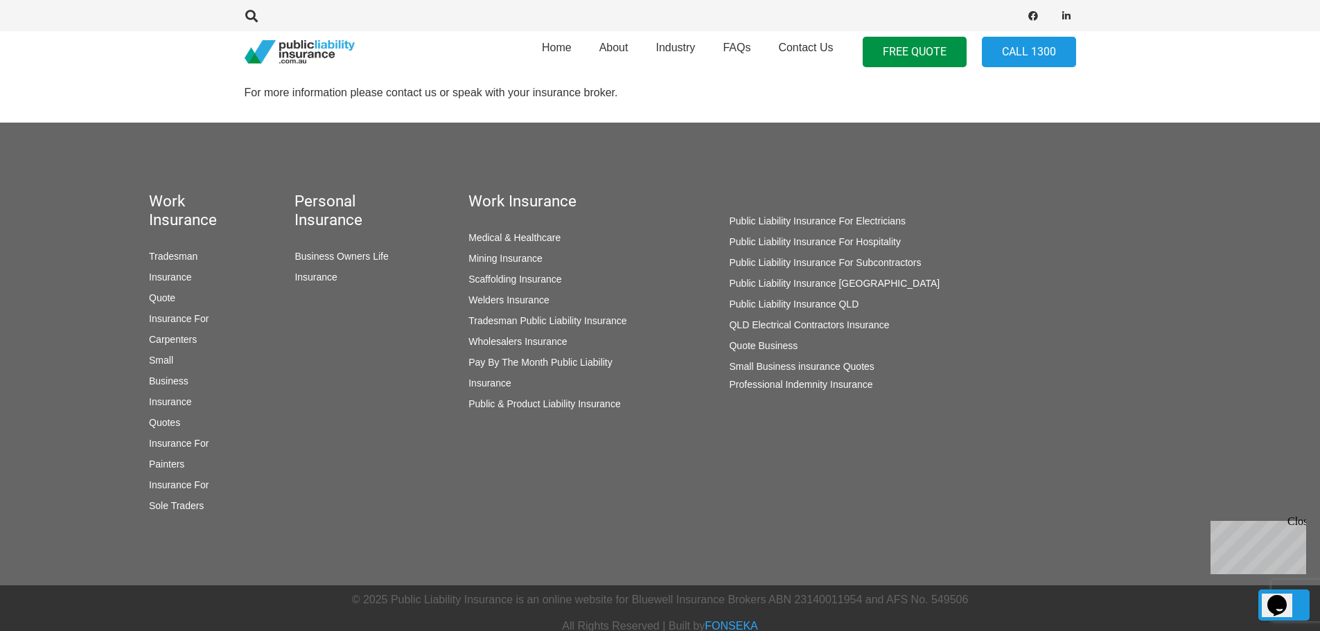
click at [782, 361] on link "Small Business insurance Quotes" at bounding box center [801, 366] width 145 height 11
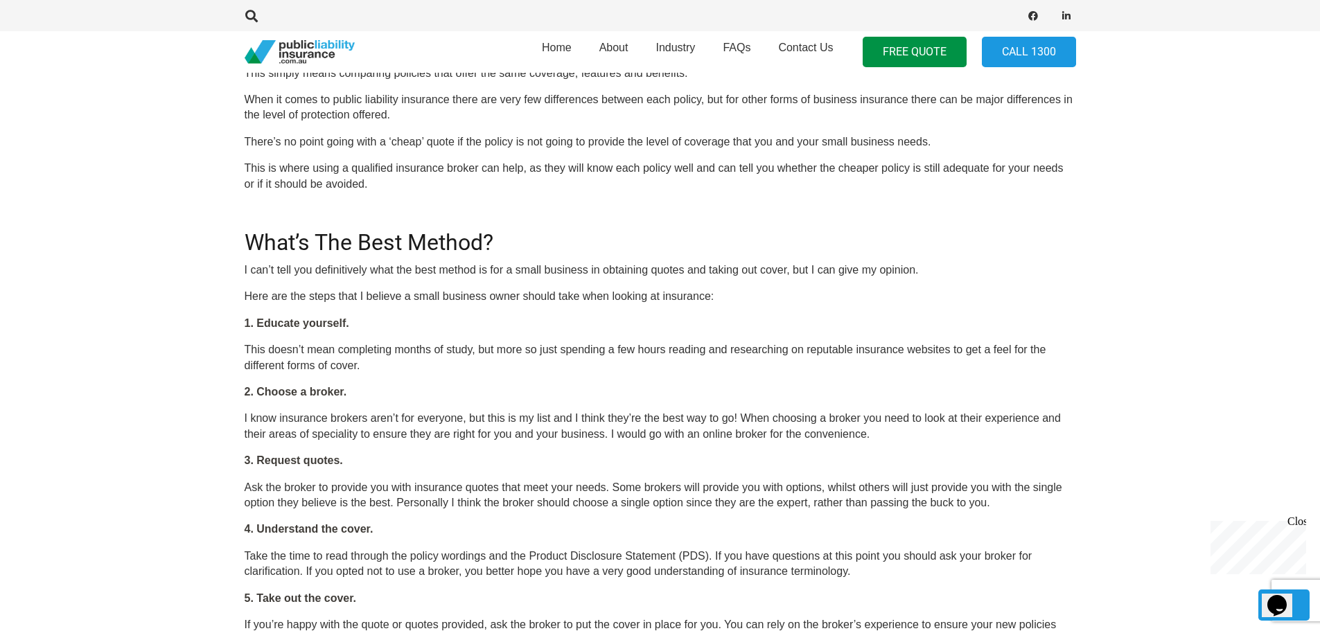
scroll to position [1663, 0]
